Goal: Transaction & Acquisition: Purchase product/service

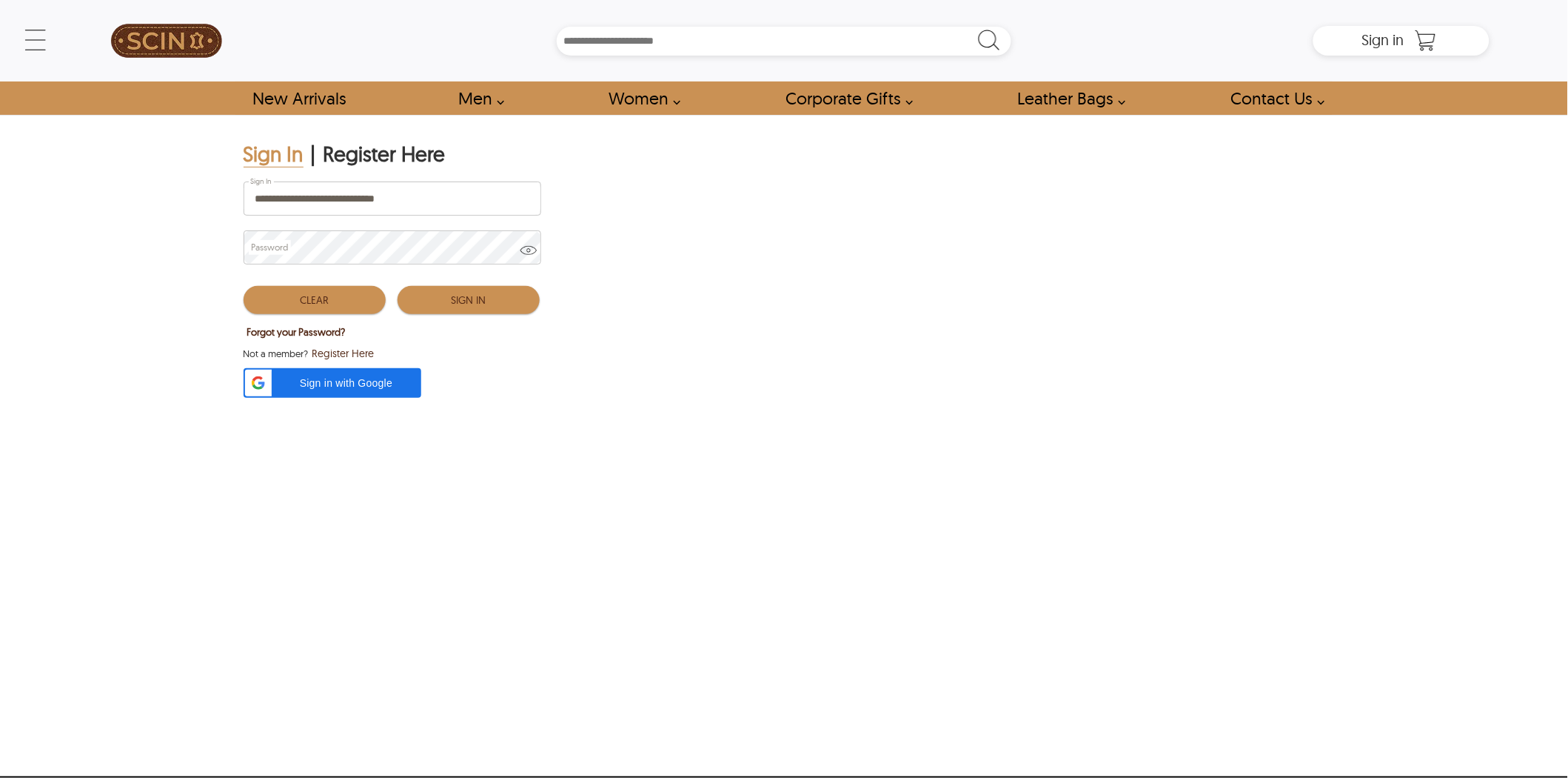
click at [472, 292] on button "Sign In" at bounding box center [468, 299] width 142 height 28
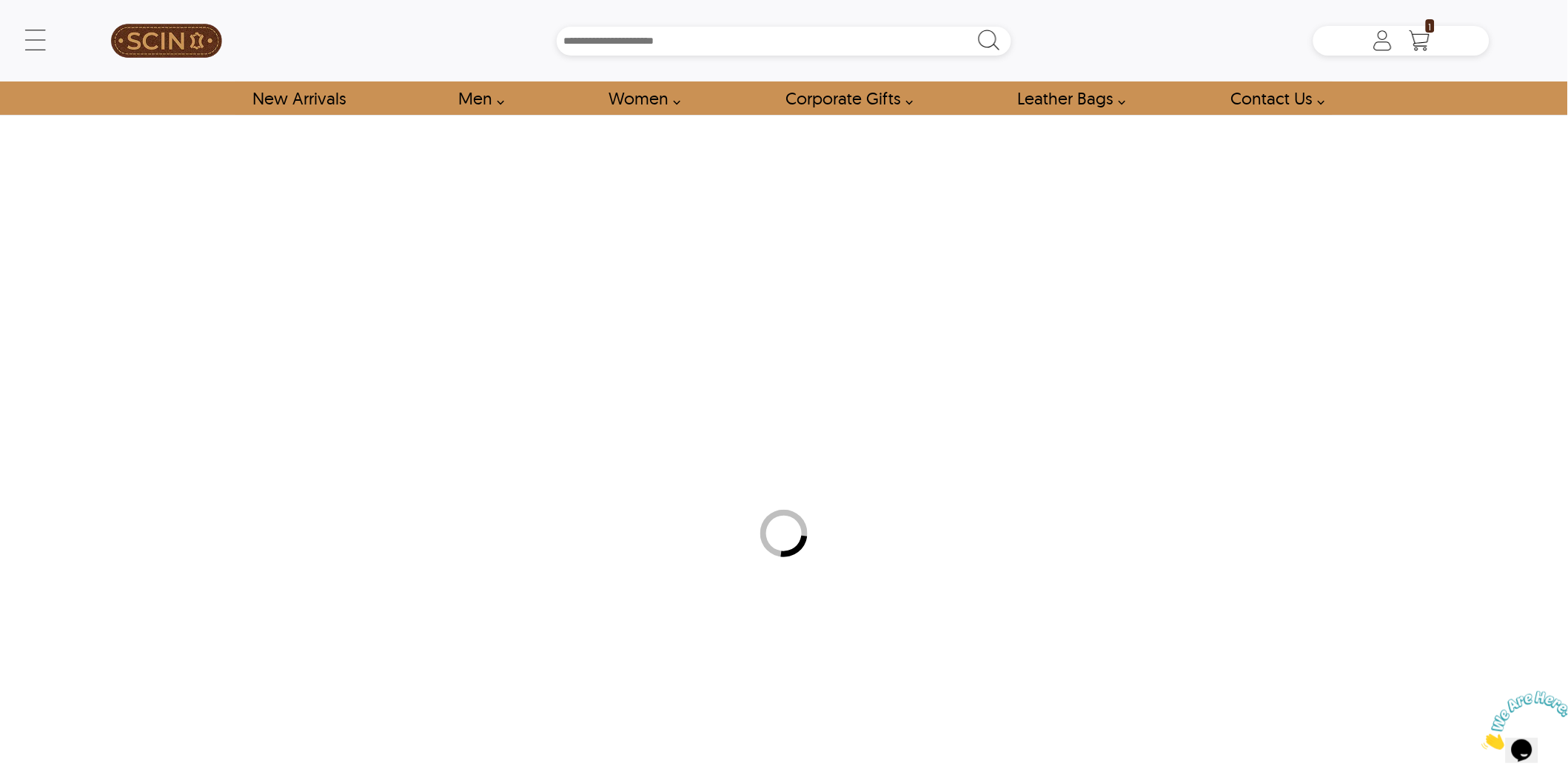
type input "*****"
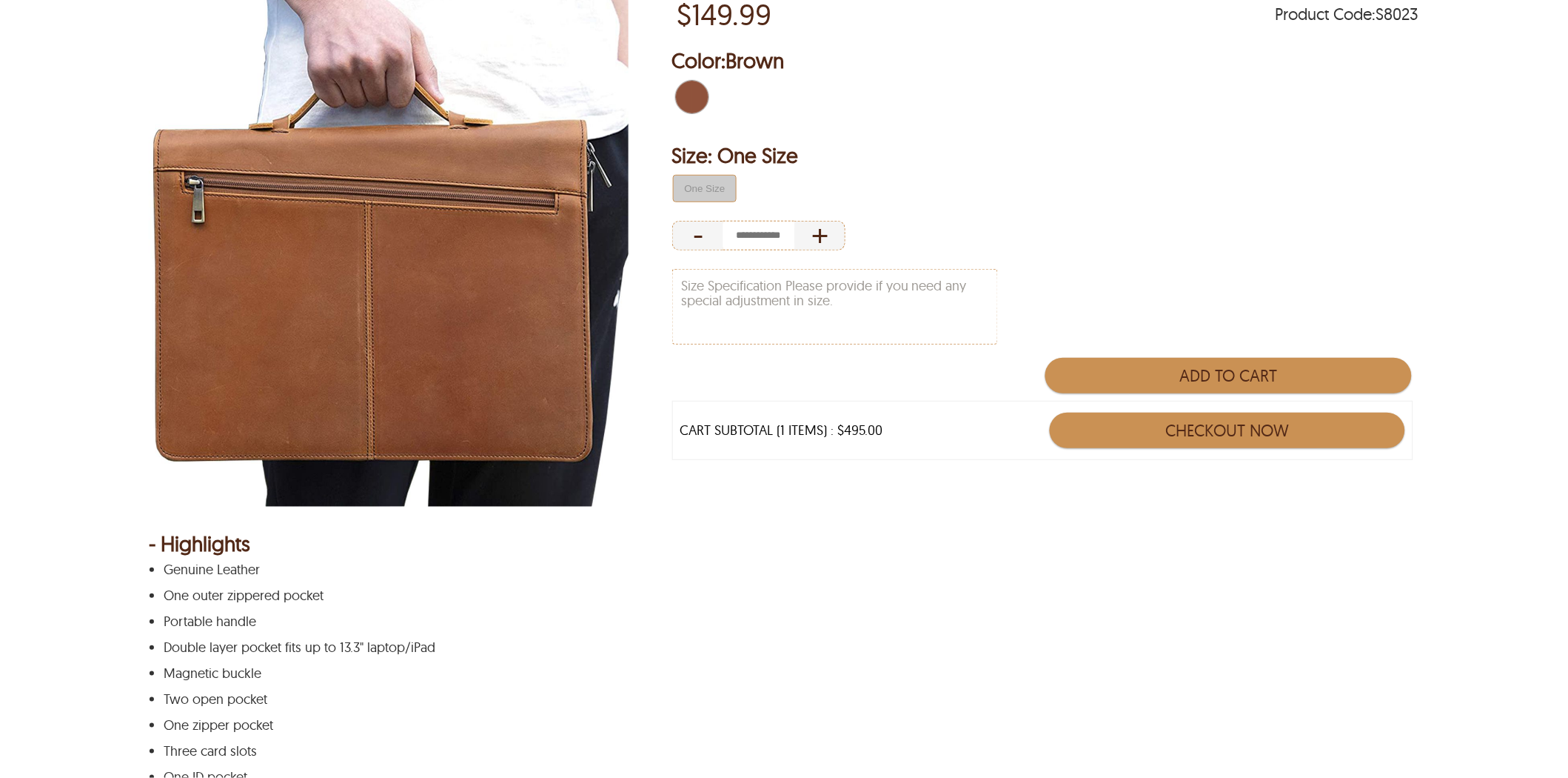
scroll to position [82, 0]
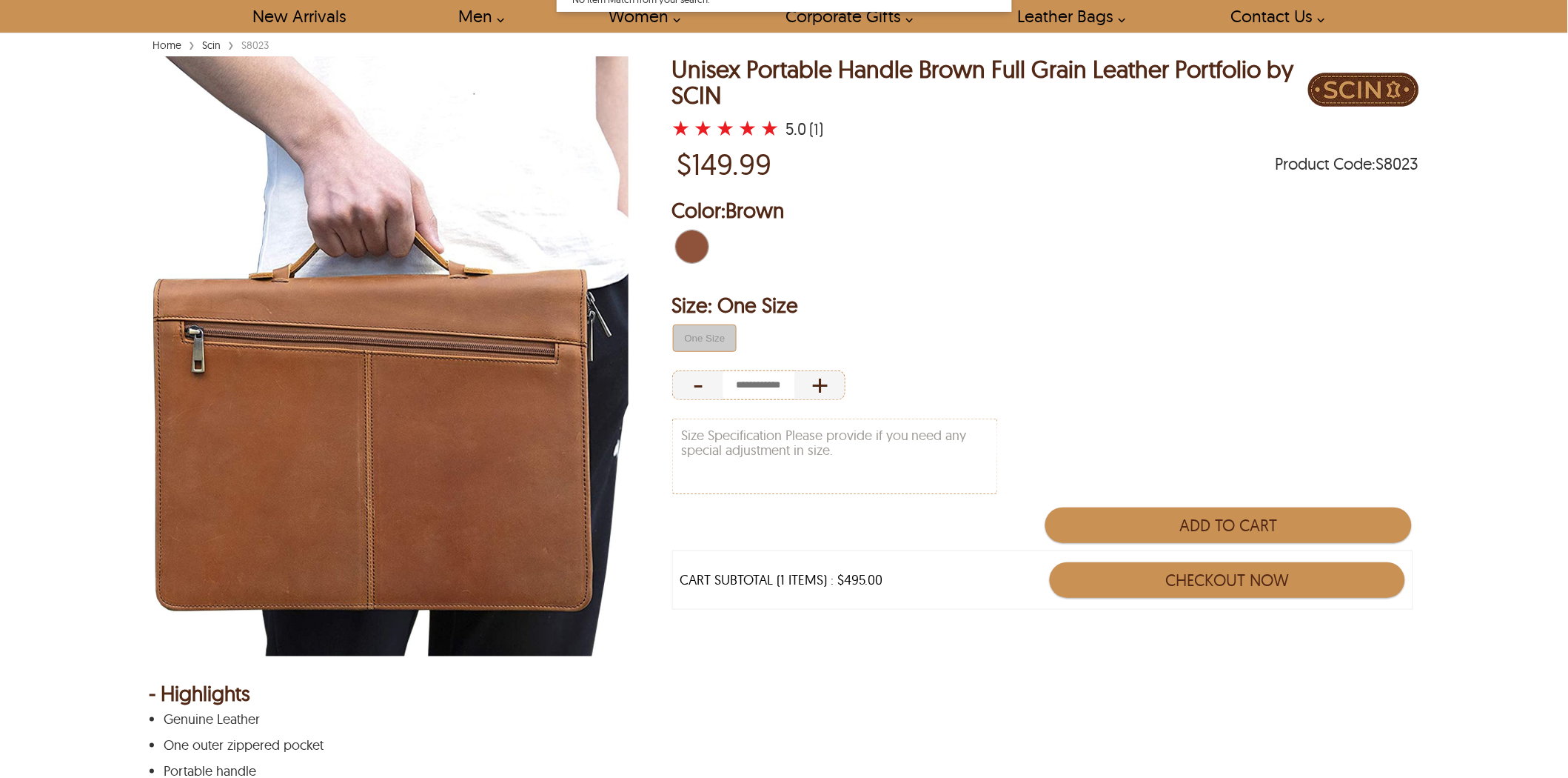
click at [476, 364] on img at bounding box center [388, 356] width 480 height 600
click at [701, 251] on span "Brown" at bounding box center [704, 246] width 7 height 33
click at [687, 238] on span "Brown" at bounding box center [683, 246] width 16 height 33
drag, startPoint x: 435, startPoint y: 372, endPoint x: 442, endPoint y: 376, distance: 8.1
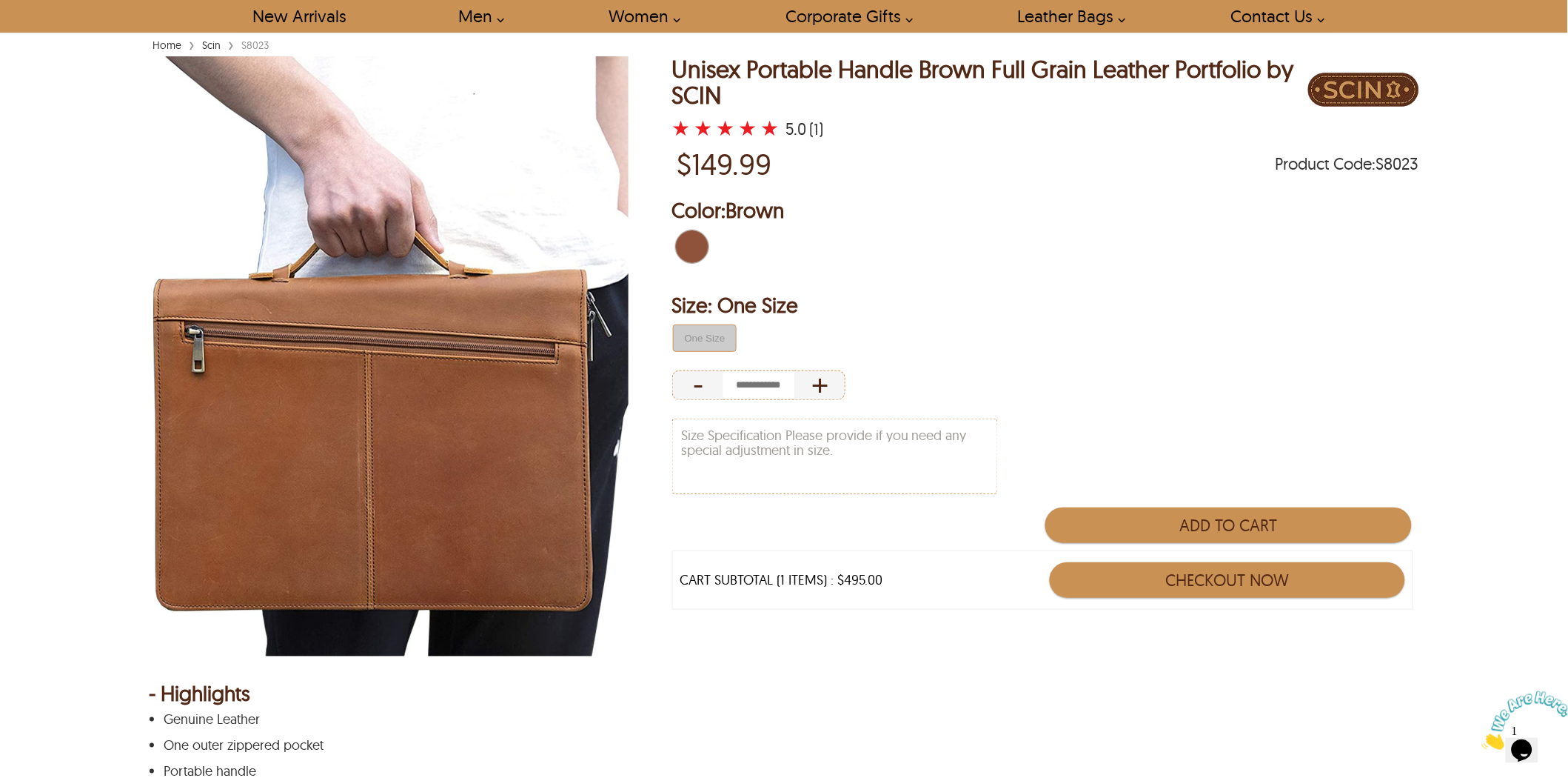
click at [436, 373] on img at bounding box center [388, 356] width 480 height 600
click at [704, 373] on div "-" at bounding box center [698, 385] width 51 height 30
click at [826, 383] on div "+" at bounding box center [819, 385] width 51 height 30
type input "*"
click at [687, 385] on div "-" at bounding box center [698, 385] width 51 height 30
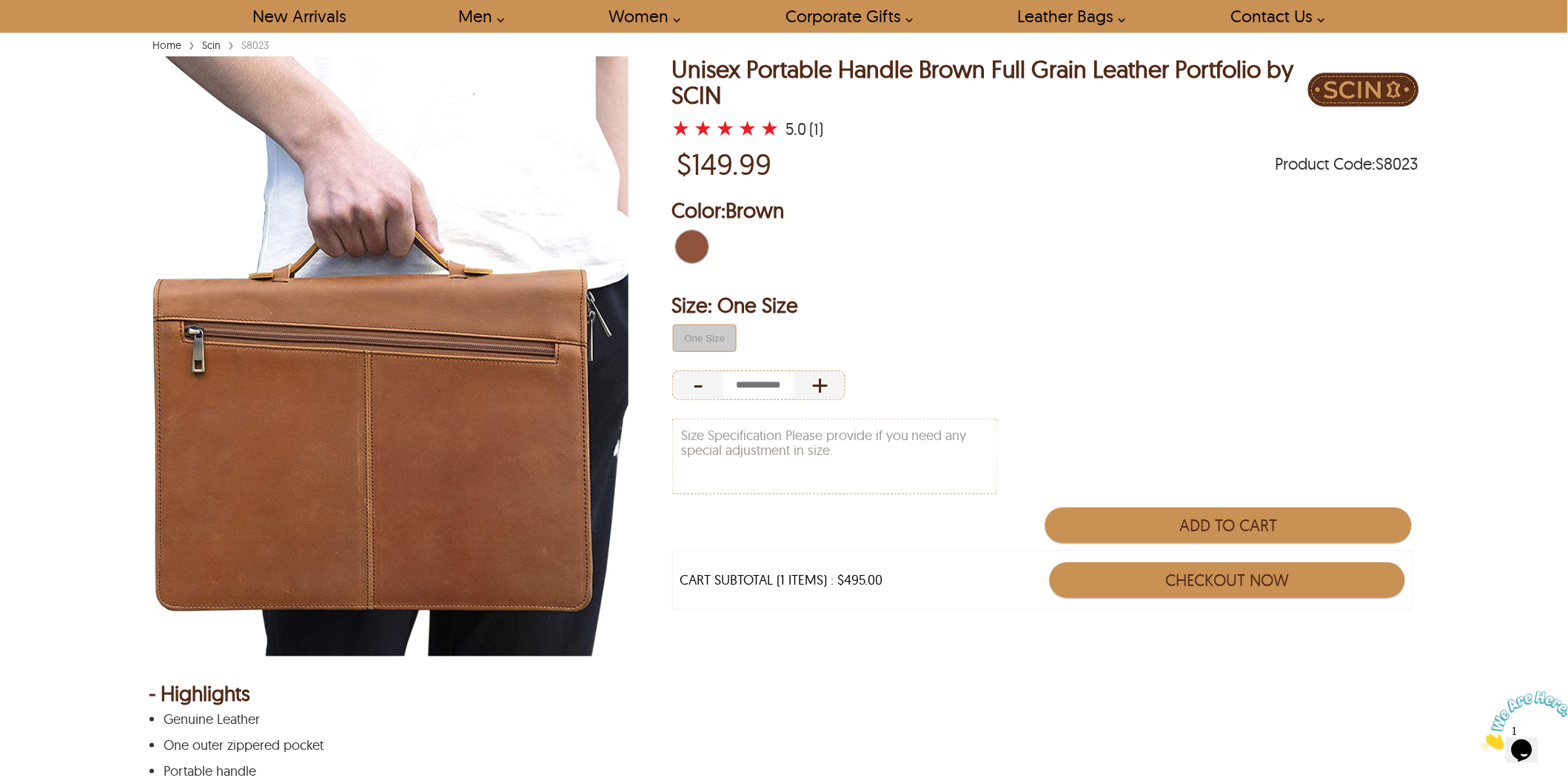
click at [690, 242] on span "Brown" at bounding box center [683, 246] width 16 height 33
click at [840, 458] on textarea "Size Specification Please provide if you need any special adjustment in size." at bounding box center [835, 456] width 324 height 74
click at [1052, 335] on ul "One Size" at bounding box center [1044, 338] width 751 height 37
